Goal: Transaction & Acquisition: Purchase product/service

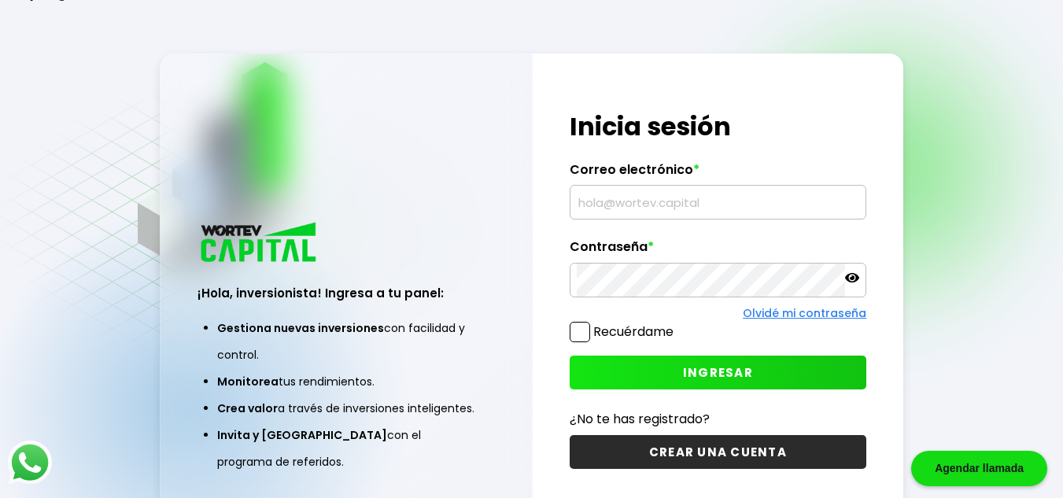
type input "[EMAIL_ADDRESS][DOMAIN_NAME]"
click at [692, 381] on button "INGRESAR" at bounding box center [717, 372] width 297 height 34
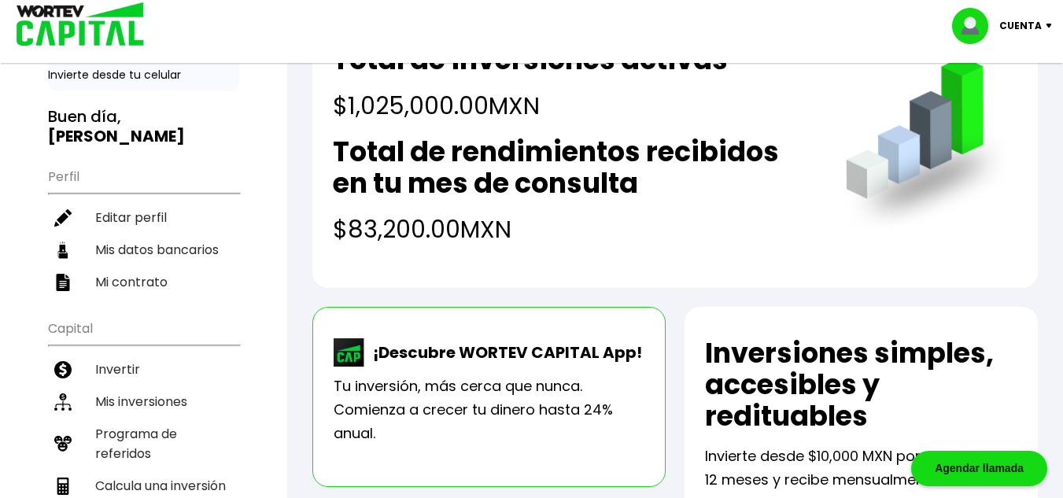
scroll to position [236, 0]
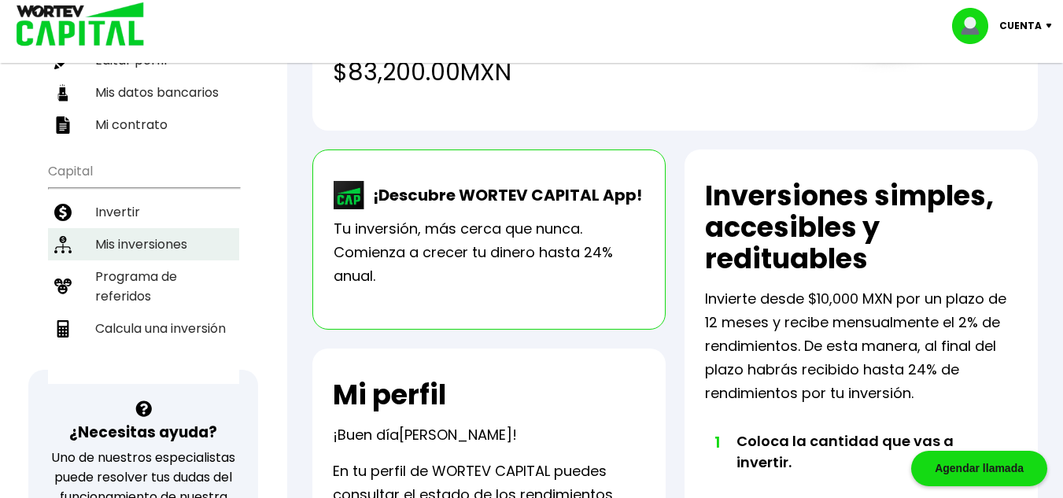
click at [141, 253] on li "Mis inversiones" at bounding box center [143, 244] width 191 height 32
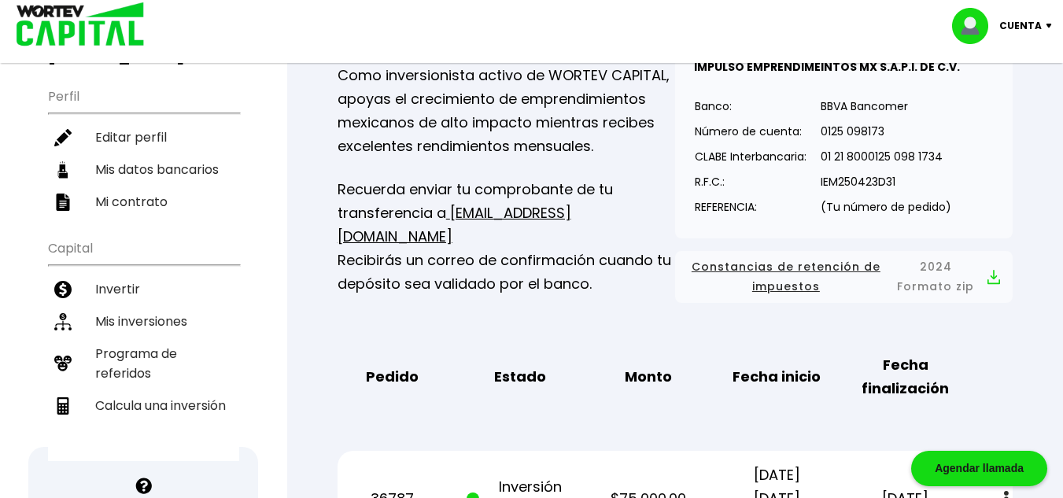
scroll to position [157, 0]
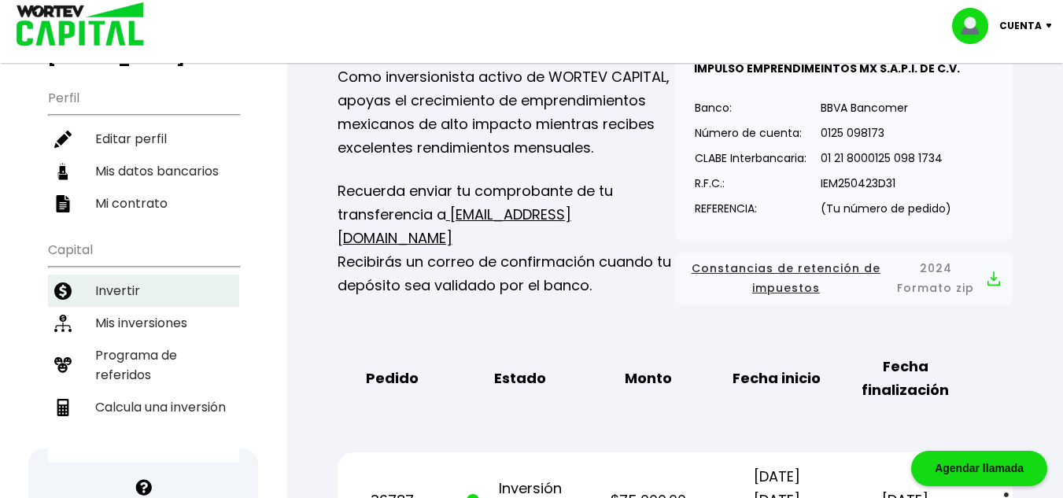
click at [105, 294] on li "Invertir" at bounding box center [143, 290] width 191 height 32
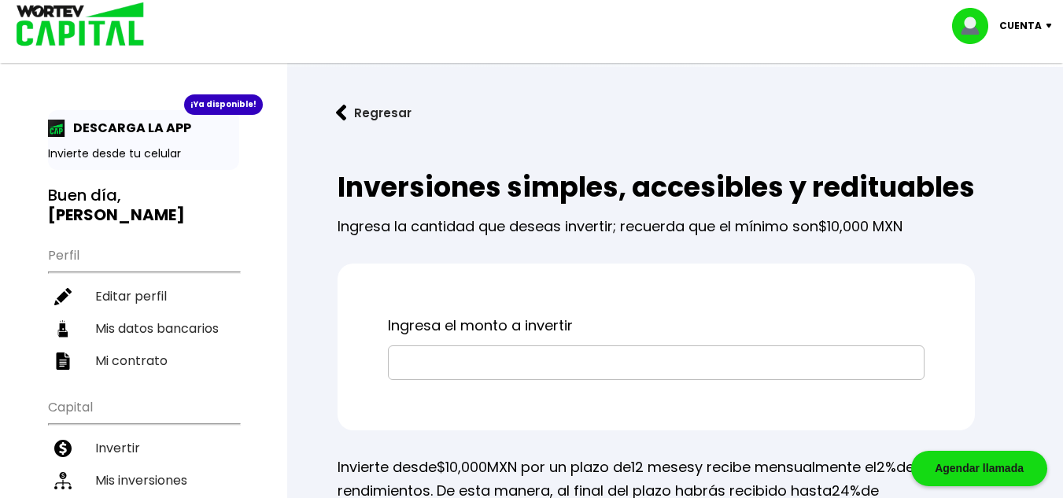
click at [472, 379] on input "text" at bounding box center [656, 362] width 522 height 33
type input "$150,000"
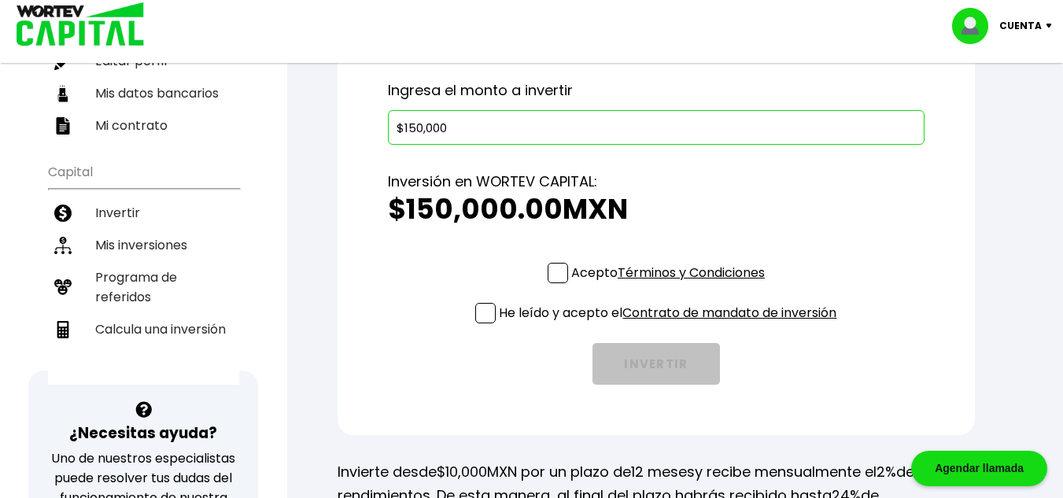
scroll to position [236, 0]
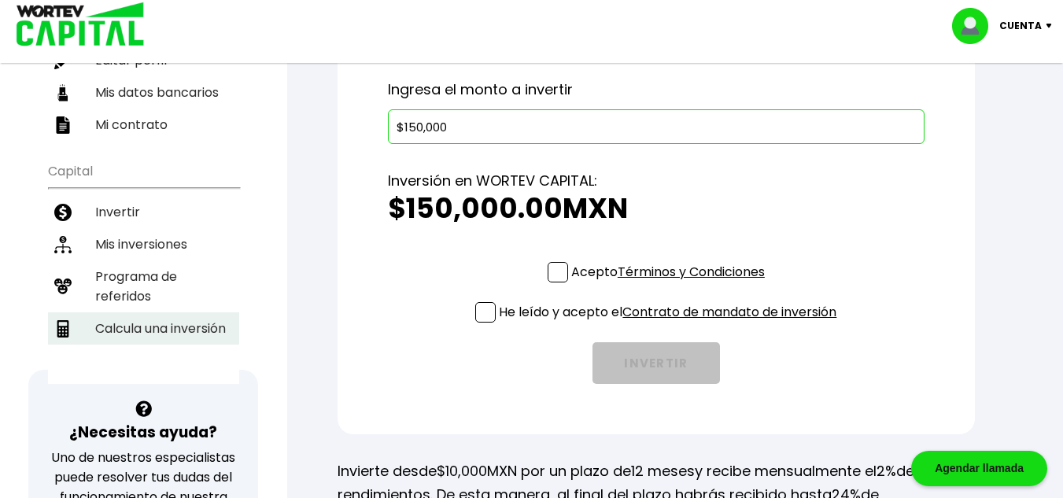
click at [145, 324] on li "Calcula una inversión" at bounding box center [143, 328] width 191 height 32
select select "1"
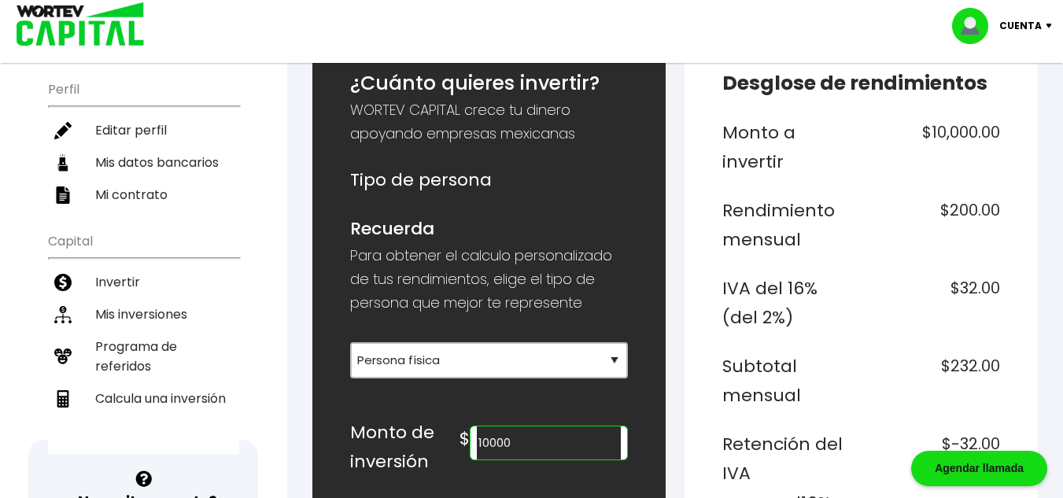
scroll to position [236, 0]
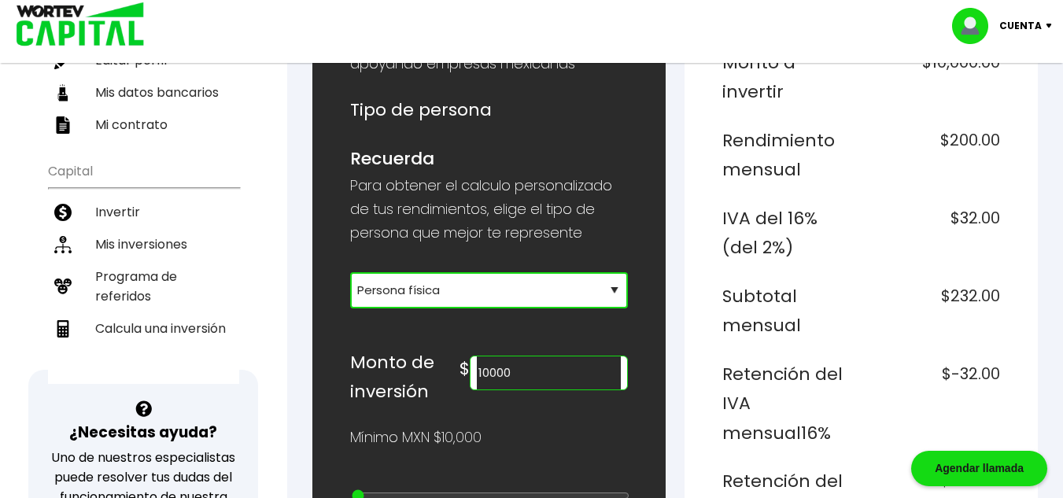
click at [437, 293] on select "Selecciona tu tipo de persona Persona Física que emite factura Persona física P…" at bounding box center [489, 290] width 278 height 36
click at [350, 272] on select "Selecciona tu tipo de persona Persona Física que emite factura Persona física P…" at bounding box center [489, 290] width 278 height 36
click at [560, 372] on input "10000" at bounding box center [549, 372] width 144 height 33
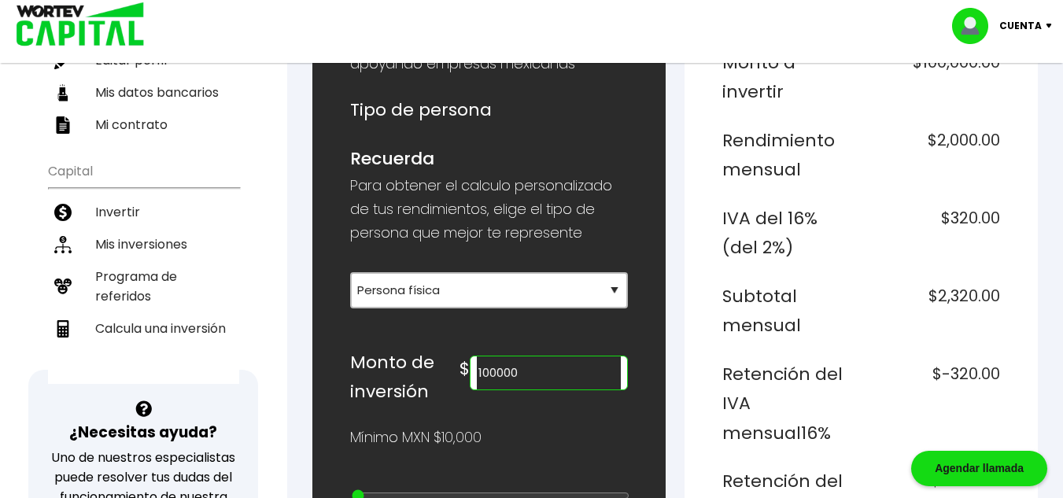
type input "100000"
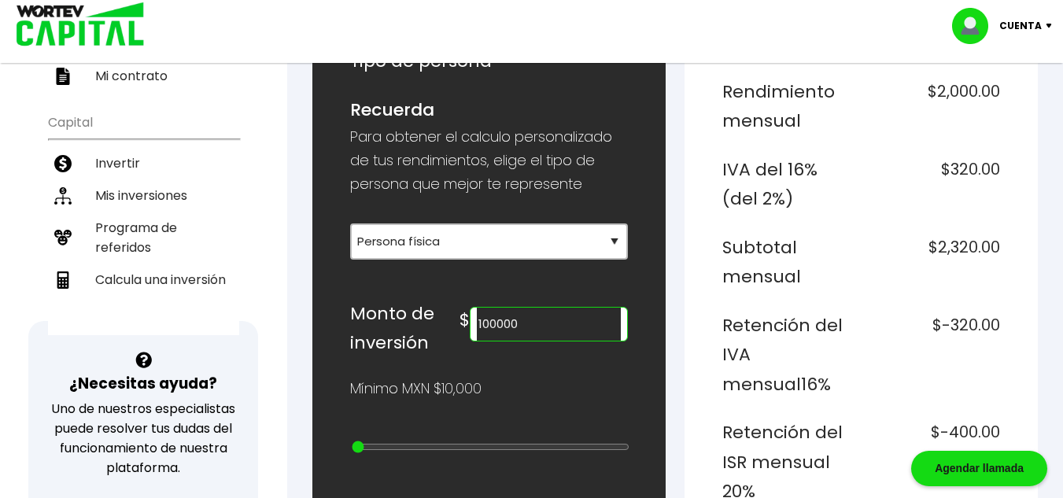
scroll to position [157, 0]
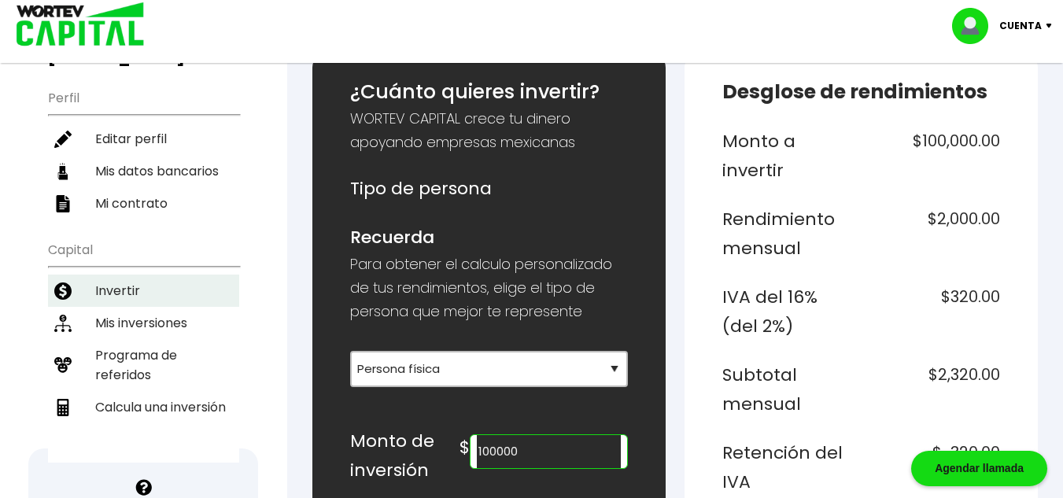
click at [120, 292] on li "Invertir" at bounding box center [143, 290] width 191 height 32
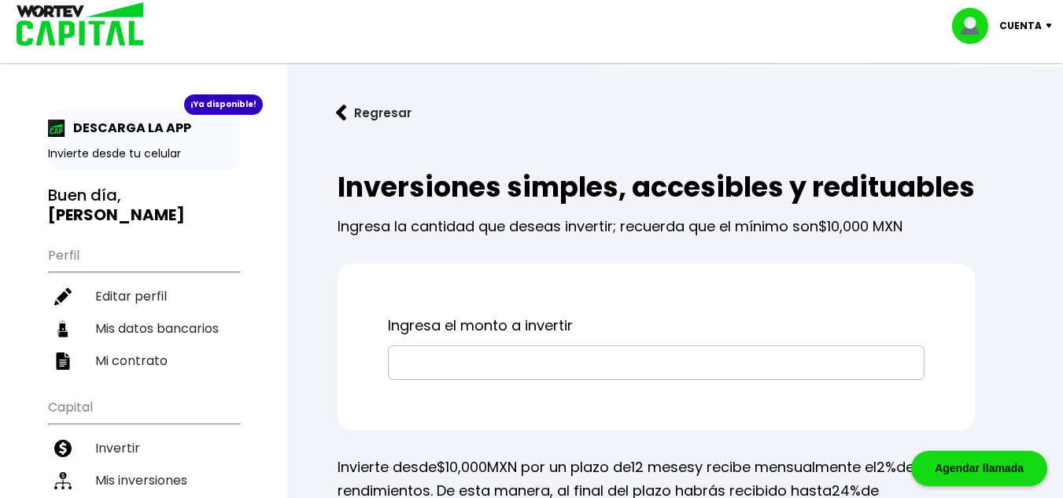
click at [462, 379] on input "text" at bounding box center [656, 362] width 522 height 33
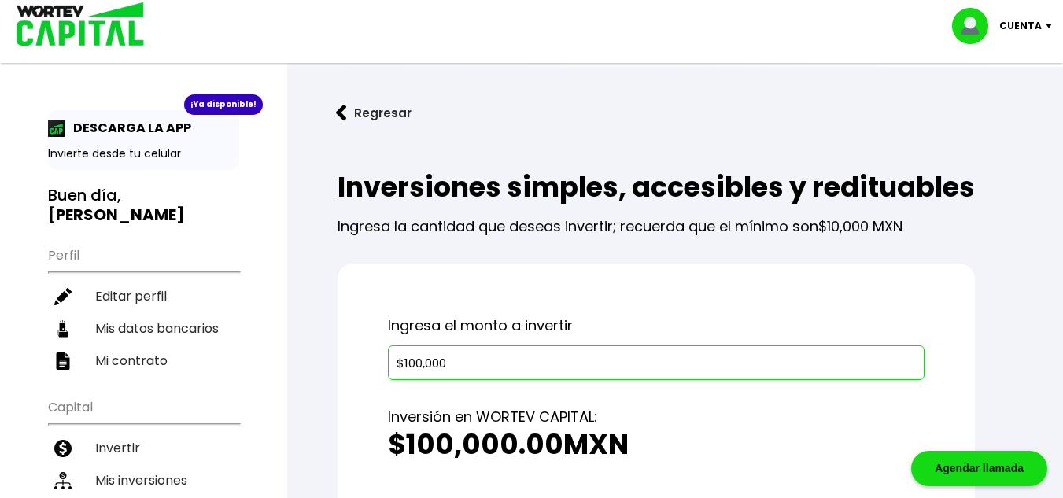
type input "$100,000"
click at [643, 328] on div "Ingresa el monto a invertir $100,000 Inversión en WORTEV CAPITAL: $100,000.00 M…" at bounding box center [655, 466] width 637 height 407
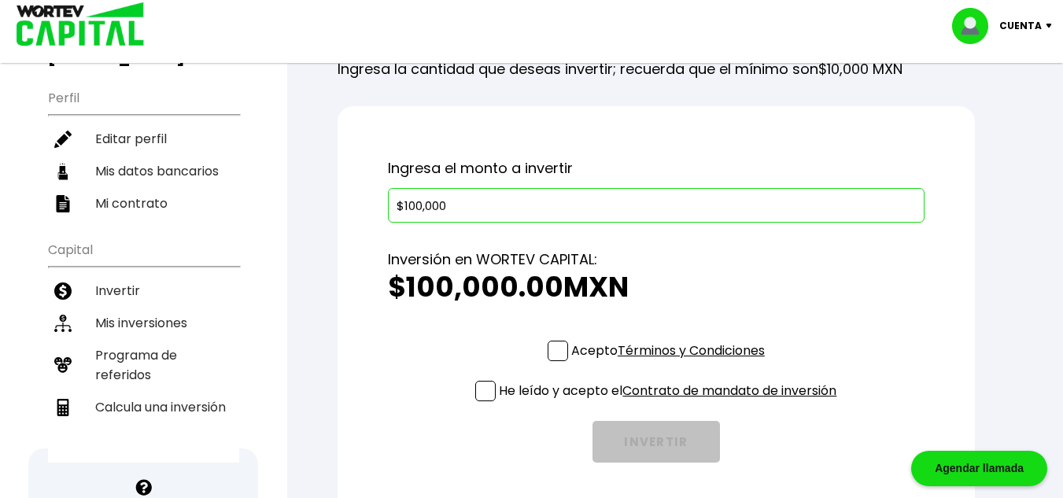
click at [555, 361] on span at bounding box center [557, 351] width 20 height 20
click at [671, 363] on input "Acepto Términos y Condiciones" at bounding box center [671, 363] width 0 height 0
click at [484, 401] on span at bounding box center [485, 391] width 20 height 20
click at [671, 403] on input "He leído y acepto el Contrato de mandato de inversión" at bounding box center [671, 403] width 0 height 0
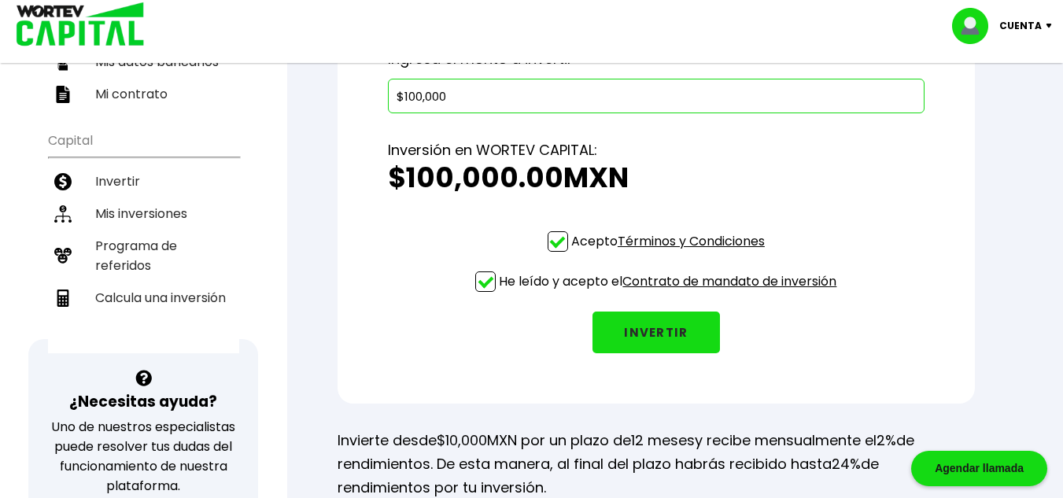
scroll to position [315, 0]
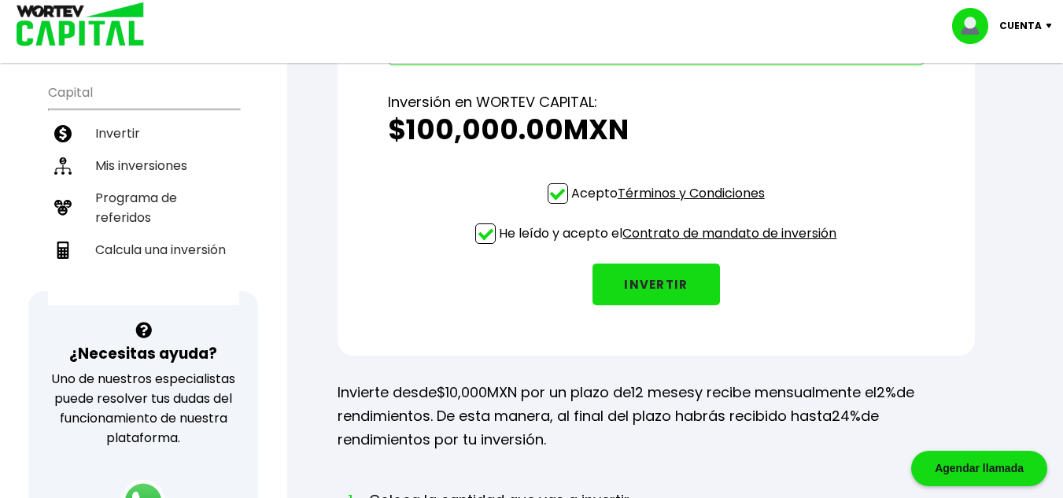
click at [662, 305] on button "INVERTIR" at bounding box center [655, 284] width 127 height 42
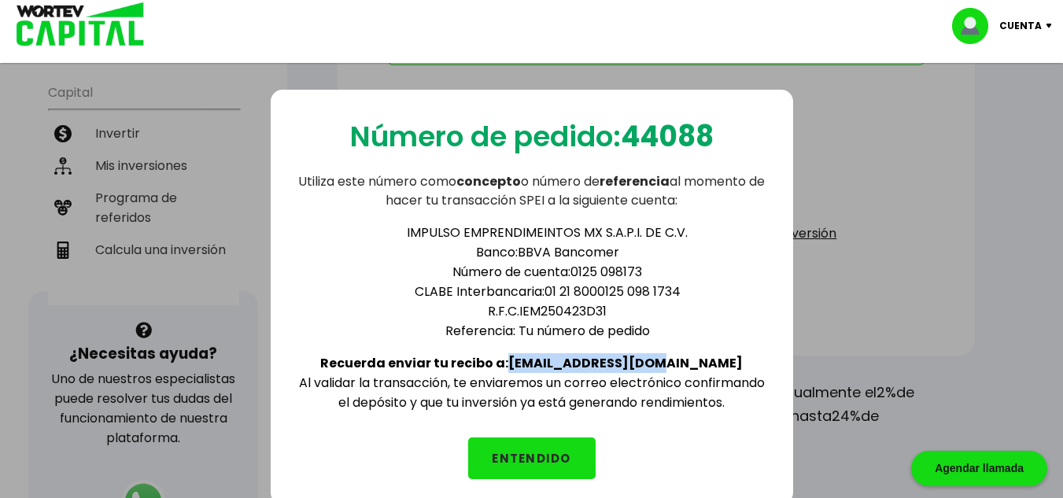
drag, startPoint x: 690, startPoint y: 366, endPoint x: 556, endPoint y: 368, distance: 133.7
click at [556, 368] on div "IMPULSO EMPRENDIMEINTOS MX S.A.P.I. DE C.V. Banco: BBVA Bancomer Número de cuen…" at bounding box center [532, 311] width 472 height 202
copy b "[EMAIL_ADDRESS][DOMAIN_NAME]"
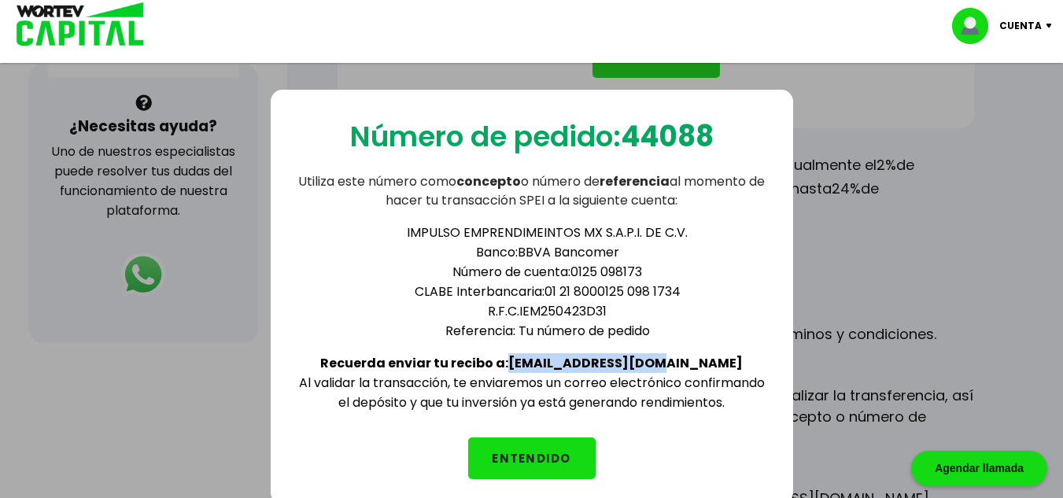
scroll to position [551, 0]
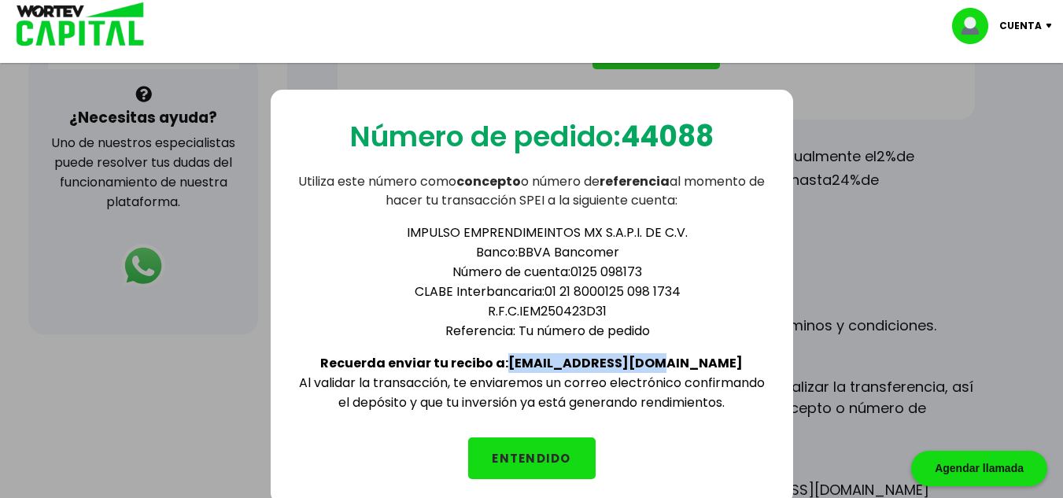
click at [557, 462] on button "ENTENDIDO" at bounding box center [531, 458] width 127 height 42
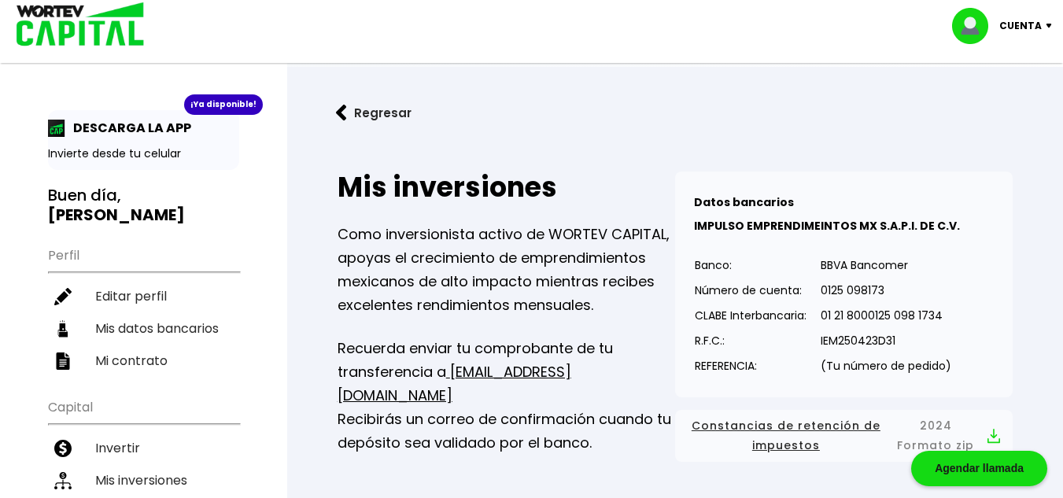
click at [1027, 23] on p "Cuenta" at bounding box center [1020, 26] width 42 height 24
click at [974, 99] on li "Cerrar sesión" at bounding box center [1004, 105] width 126 height 32
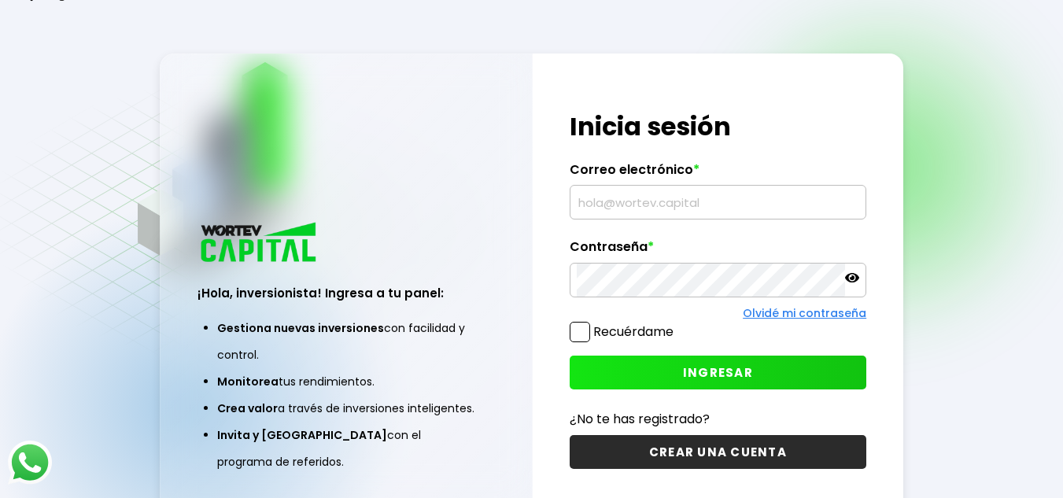
type input "[EMAIL_ADDRESS][DOMAIN_NAME]"
click at [669, 381] on button "INGRESAR" at bounding box center [717, 372] width 297 height 34
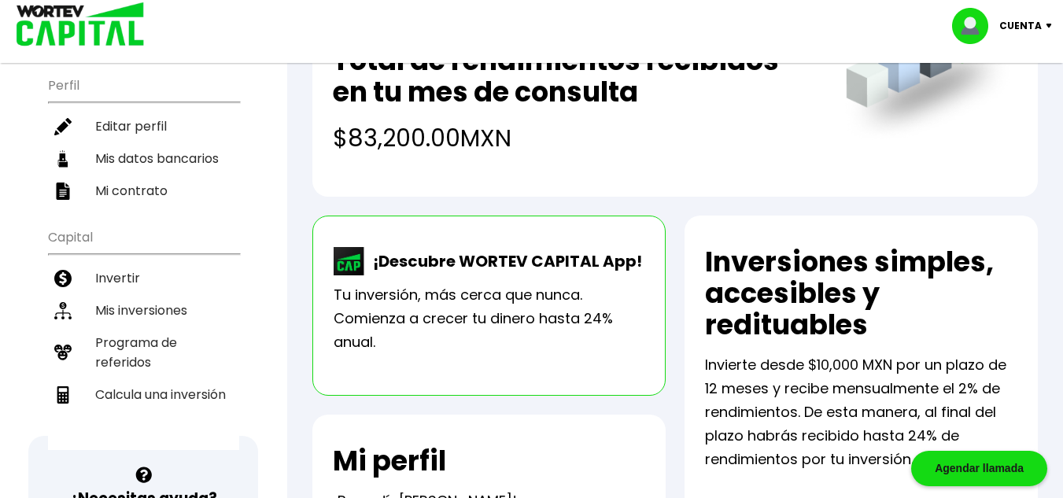
scroll to position [142, 0]
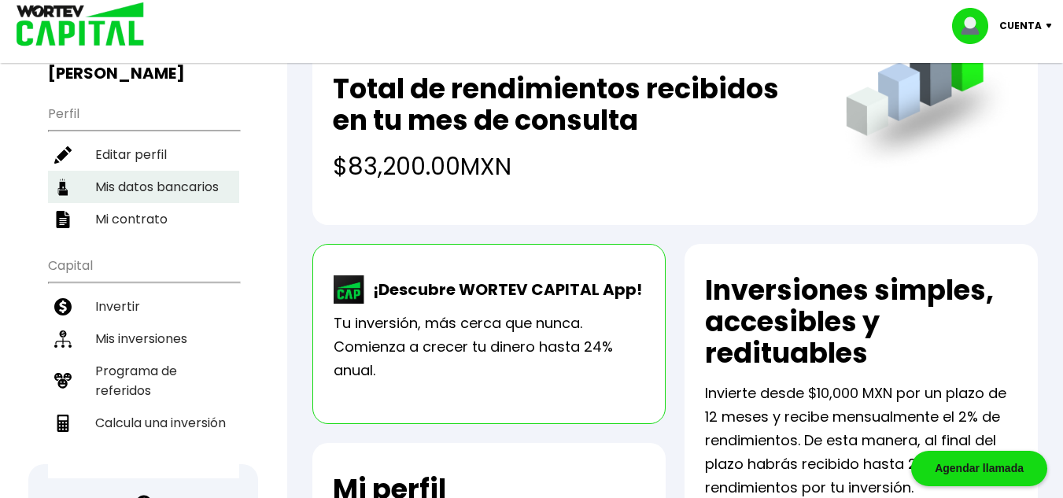
click at [127, 333] on li "Mis inversiones" at bounding box center [143, 338] width 191 height 32
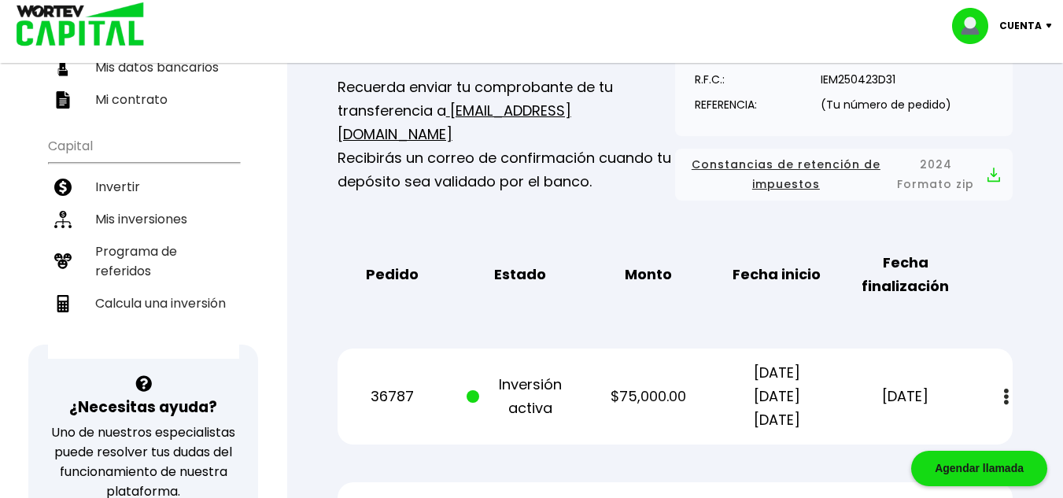
scroll to position [236, 0]
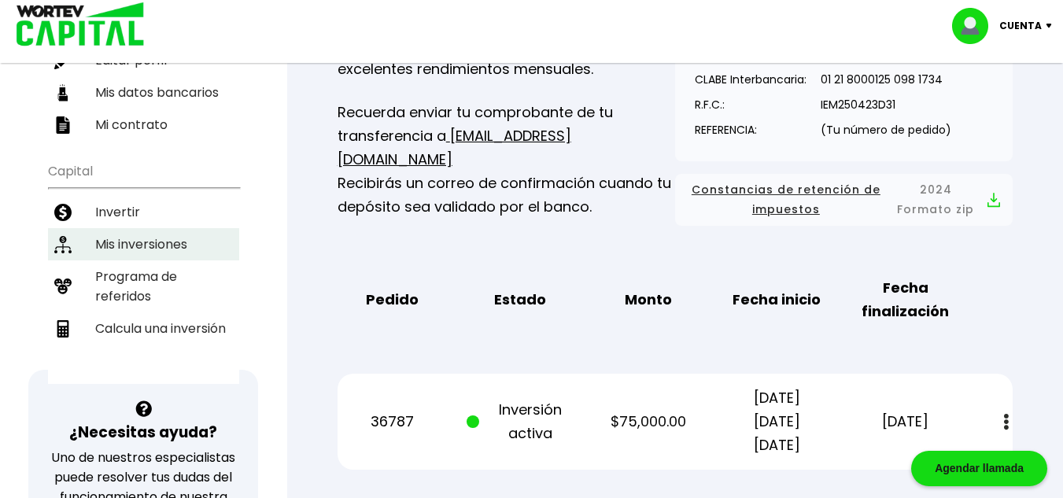
click at [195, 249] on li "Mis inversiones" at bounding box center [143, 244] width 191 height 32
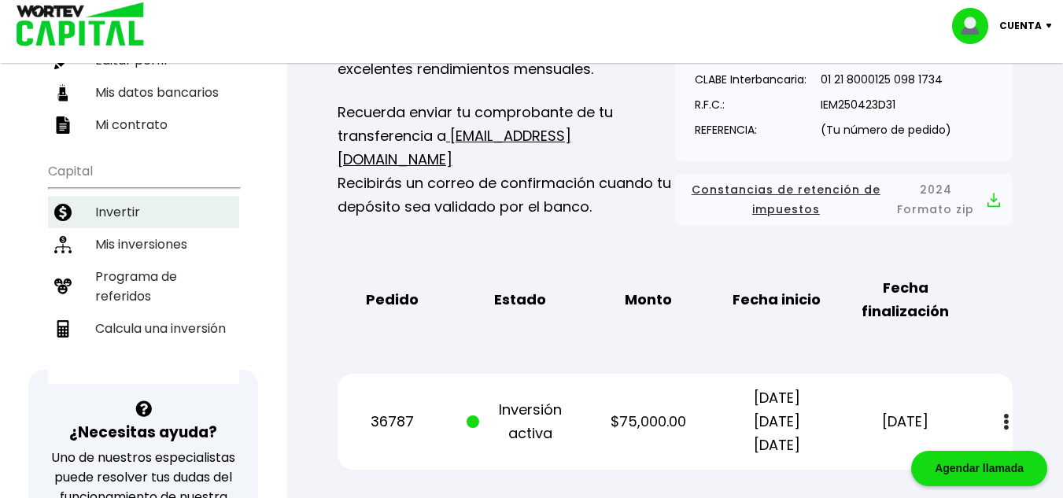
click at [116, 215] on li "Invertir" at bounding box center [143, 212] width 191 height 32
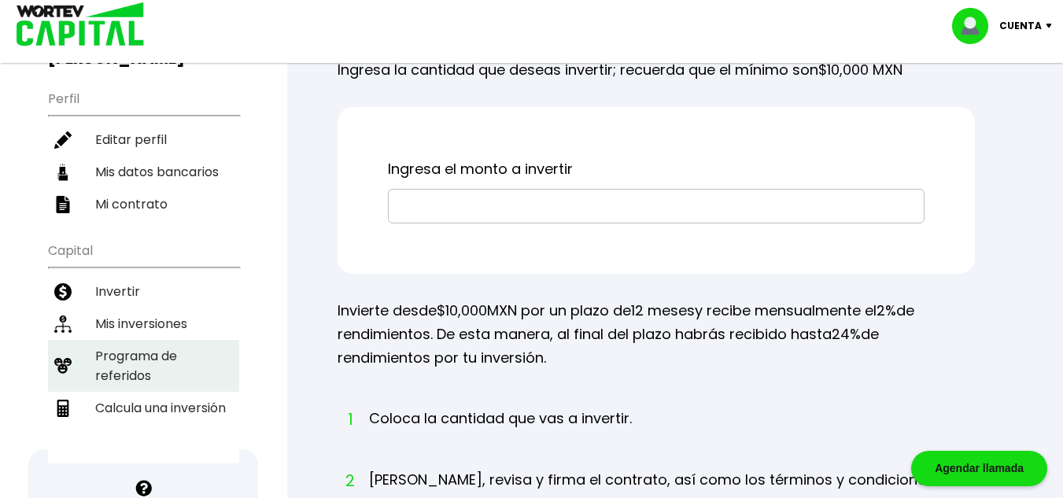
scroll to position [157, 0]
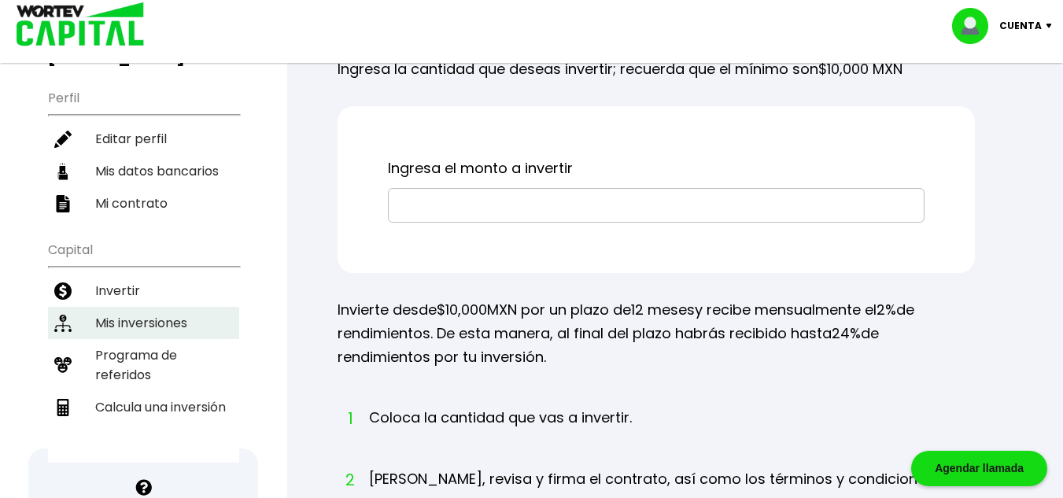
click at [159, 323] on li "Mis inversiones" at bounding box center [143, 323] width 191 height 32
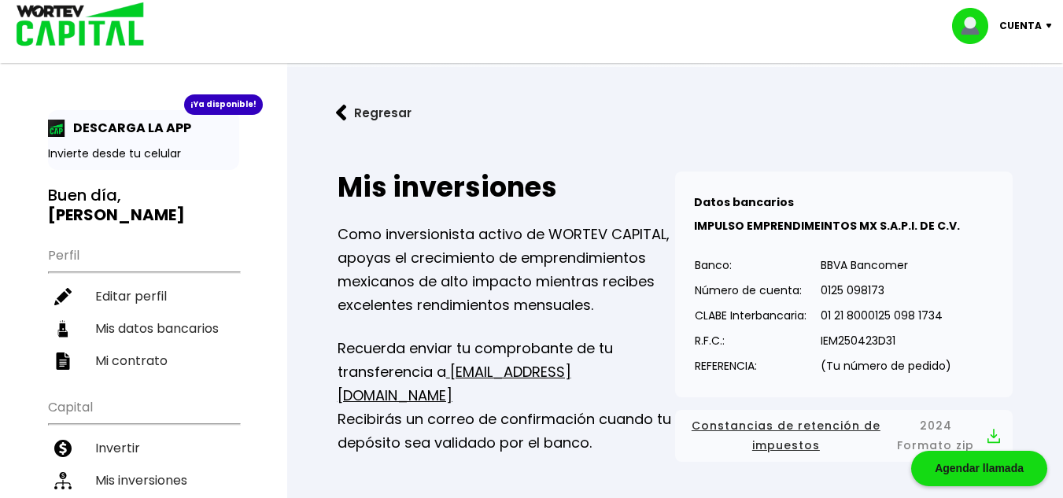
click at [368, 107] on button "Regresar" at bounding box center [373, 113] width 123 height 42
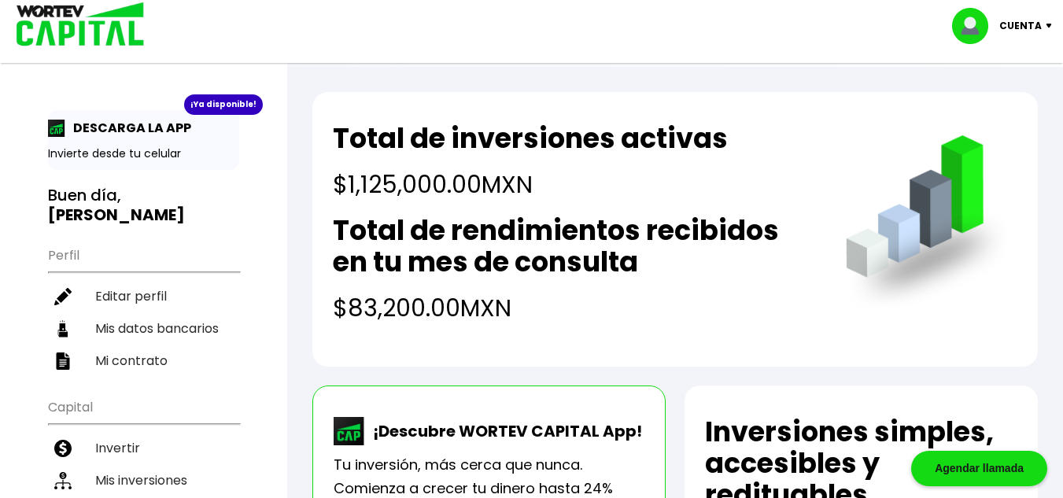
click at [1029, 20] on p "Cuenta" at bounding box center [1020, 26] width 42 height 24
click at [994, 106] on li "Cerrar sesión" at bounding box center [1004, 105] width 126 height 32
